Goal: Find specific page/section

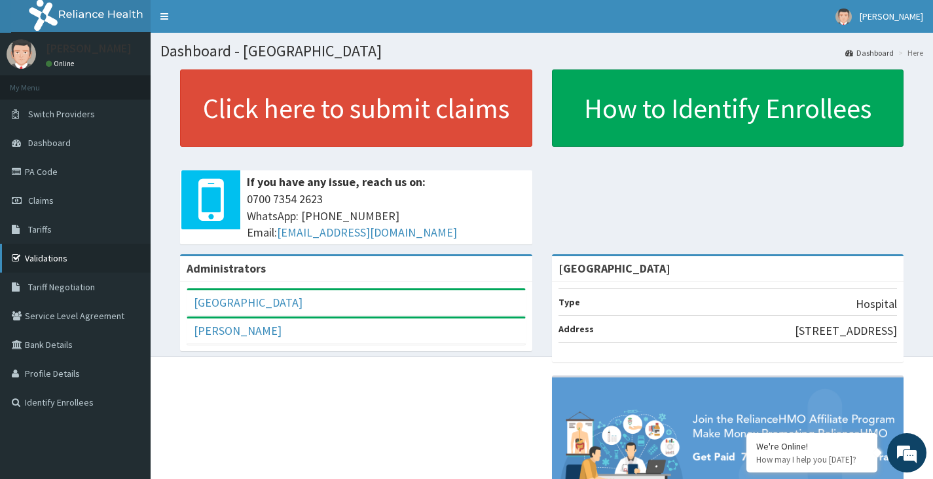
click at [73, 255] on link "Validations" at bounding box center [75, 258] width 151 height 29
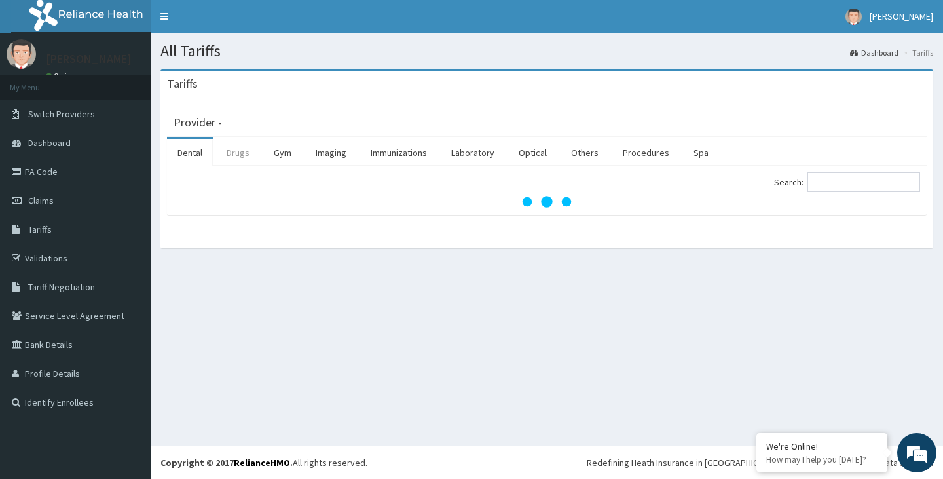
click at [236, 155] on link "Drugs" at bounding box center [238, 153] width 44 height 28
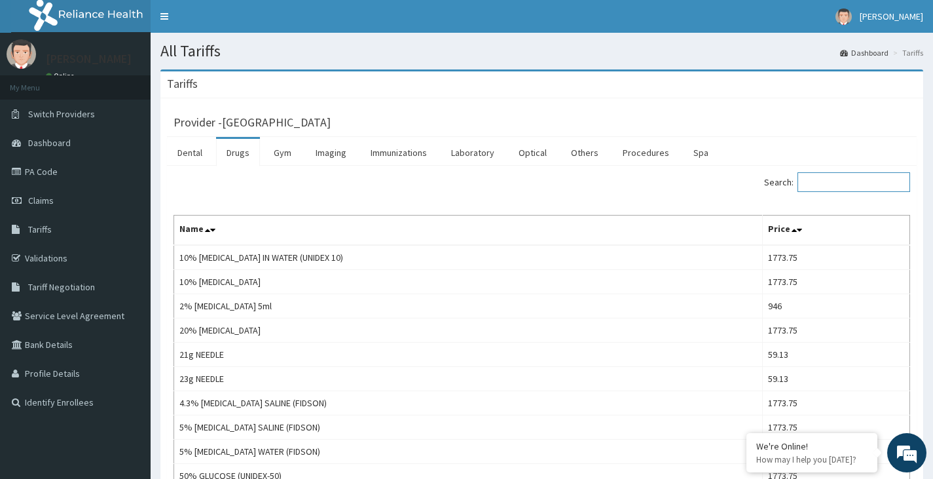
drag, startPoint x: 840, startPoint y: 176, endPoint x: 832, endPoint y: 181, distance: 10.4
click at [836, 179] on input "Search:" at bounding box center [854, 182] width 113 height 20
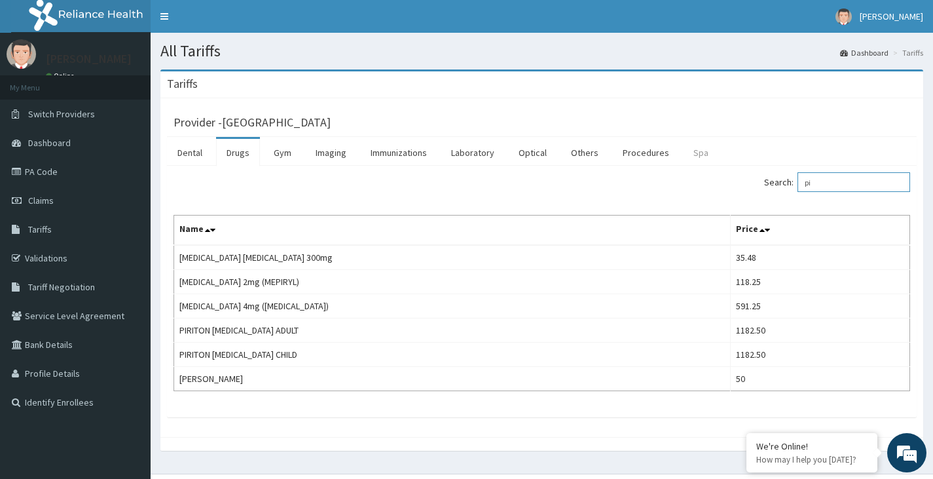
type input "p"
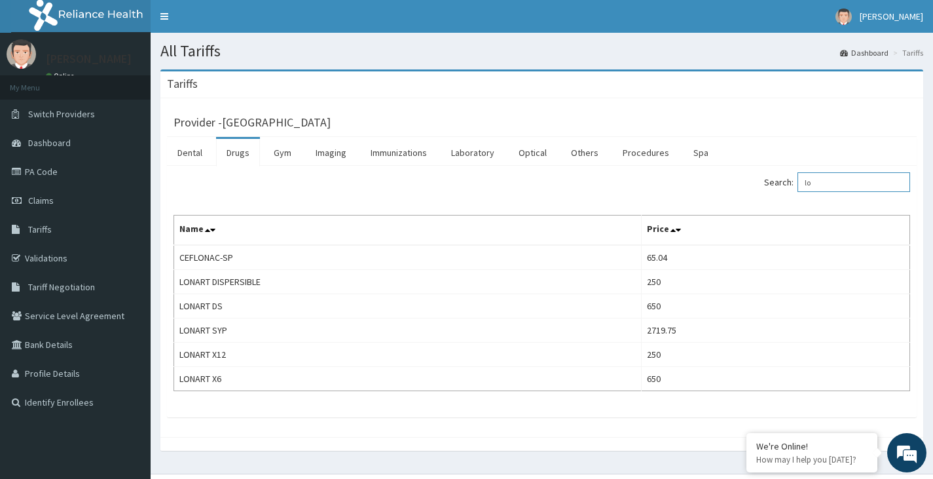
type input "l"
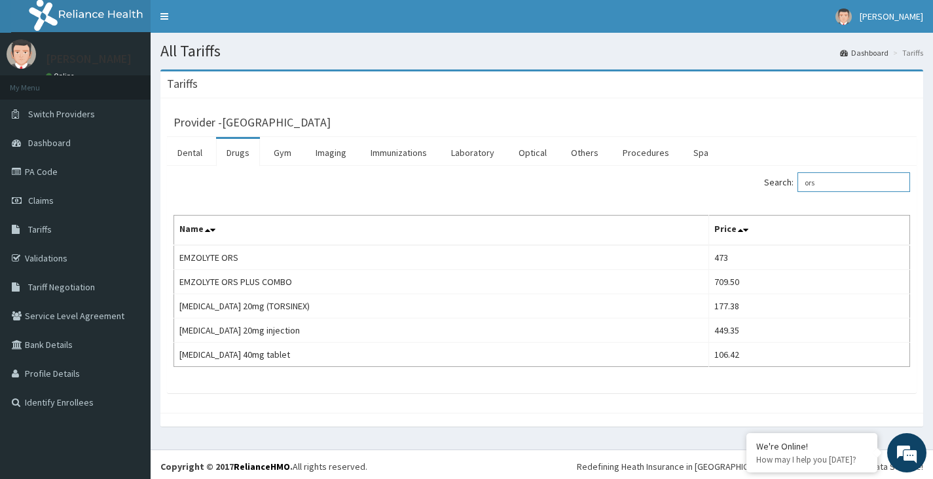
type input "ors"
drag, startPoint x: 472, startPoint y: 403, endPoint x: 449, endPoint y: 384, distance: 29.8
click at [468, 398] on div "Provider - Sky High Medical Centre Dental Drugs Gym Imaging Immunizations Labor…" at bounding box center [541, 255] width 763 height 314
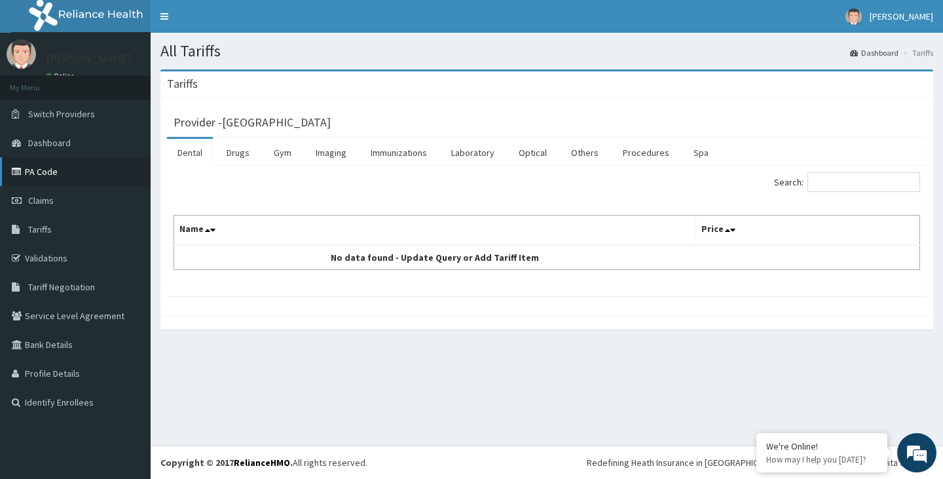
click at [66, 181] on link "PA Code" at bounding box center [75, 171] width 151 height 29
